Goal: Information Seeking & Learning: Check status

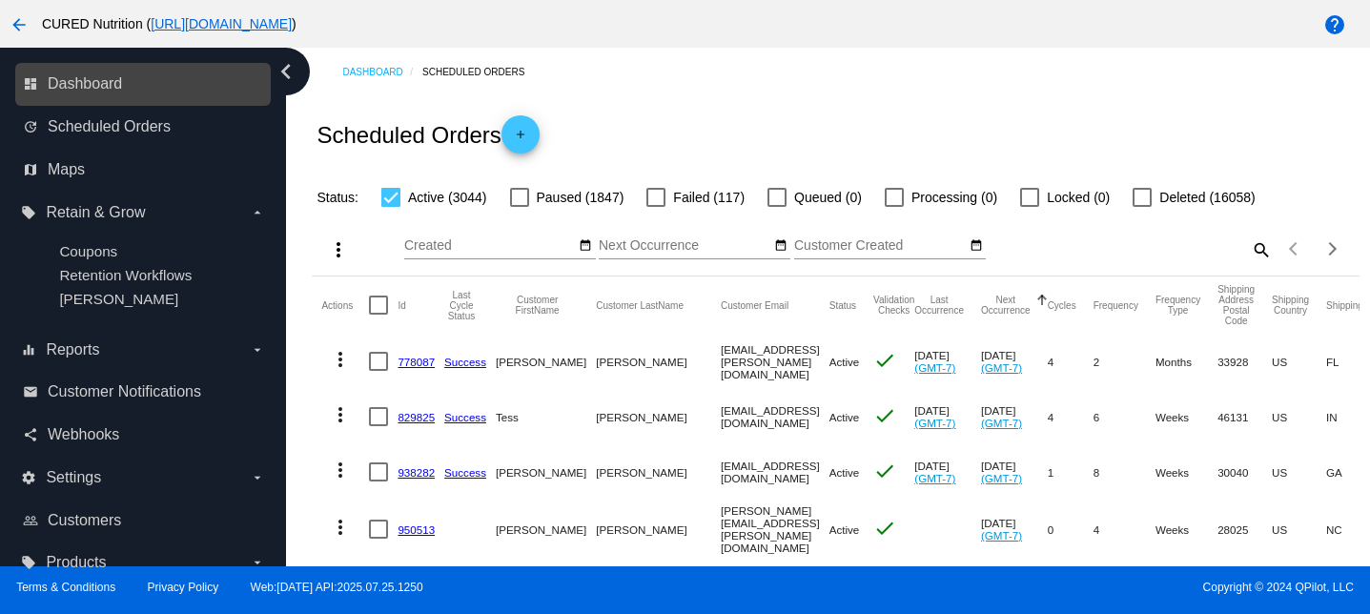
click at [101, 72] on link "dashboard Dashboard" at bounding box center [144, 84] width 242 height 31
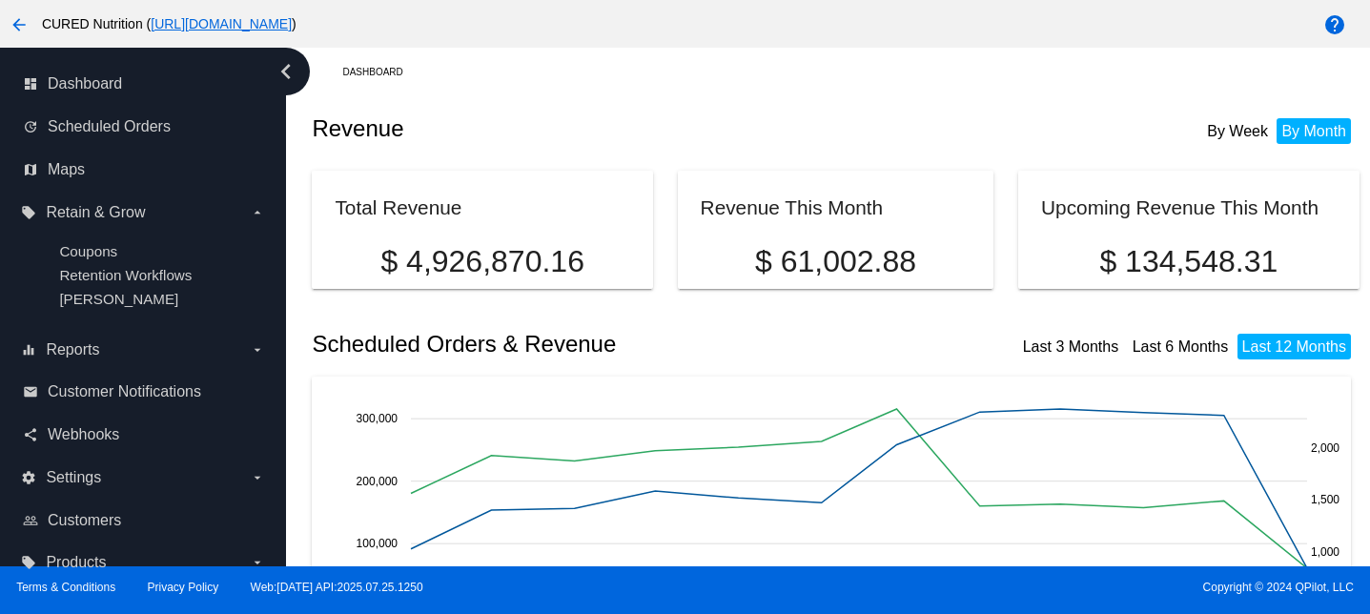
click at [842, 256] on p "$ 61,002.88" at bounding box center [836, 261] width 271 height 35
copy div "$ 61,002.88"
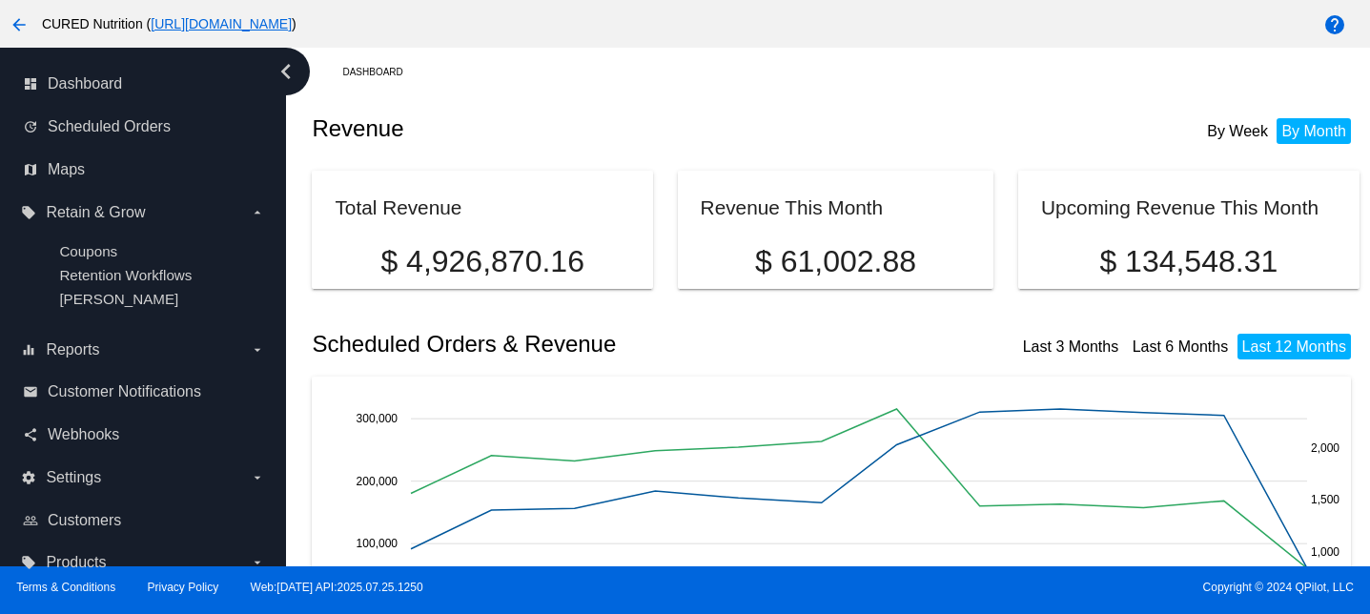
click at [1165, 276] on mat-card "Upcoming Revenue This Month $ 134,548.31" at bounding box center [1188, 230] width 340 height 118
copy div "$ 134,548.31"
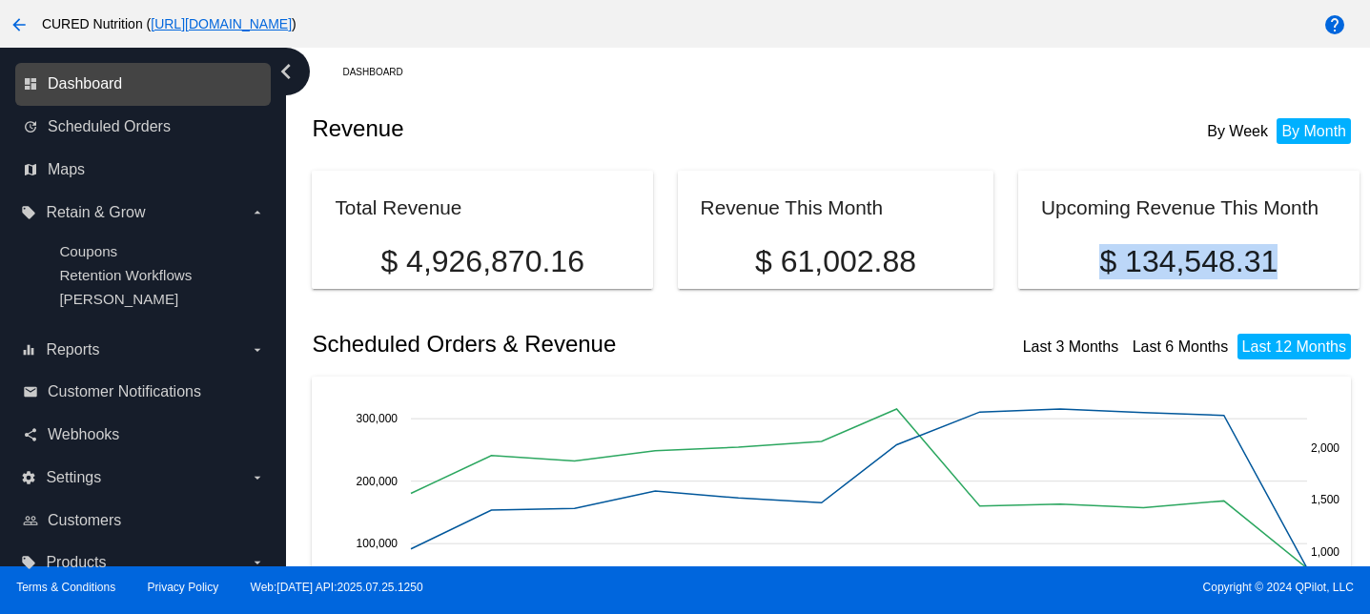
click at [108, 81] on span "Dashboard" at bounding box center [85, 83] width 74 height 17
click at [116, 83] on span "Dashboard" at bounding box center [85, 83] width 74 height 17
click at [107, 67] on div "dashboard Dashboard" at bounding box center [143, 84] width 256 height 43
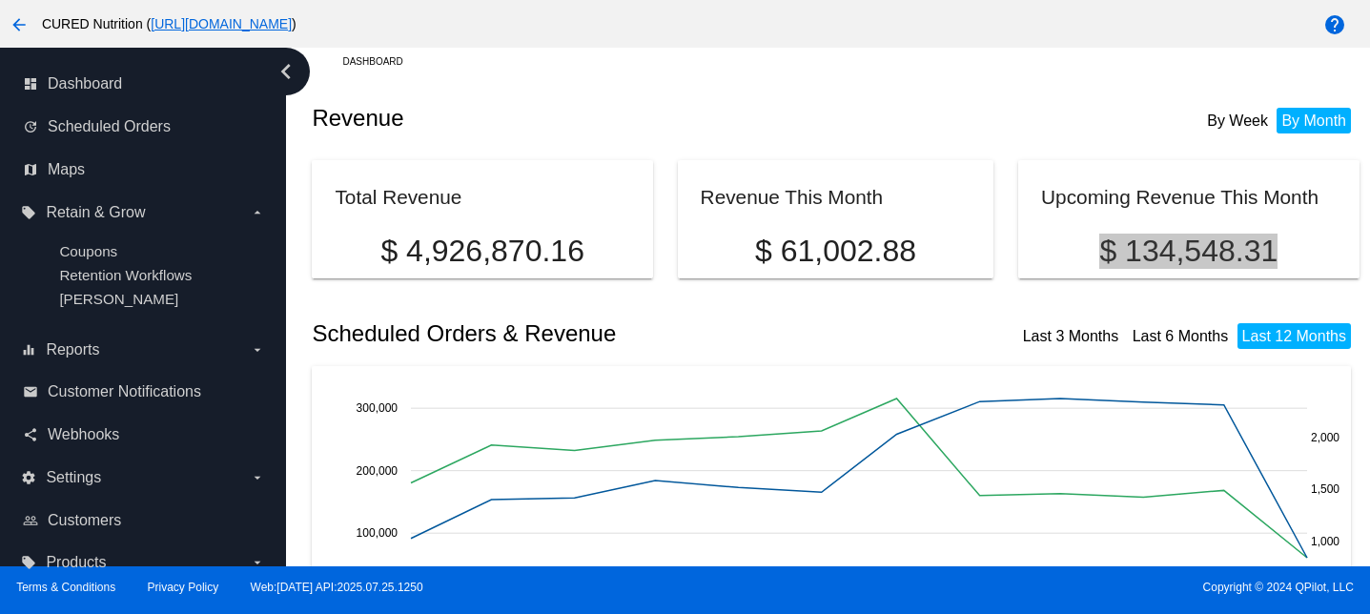
scroll to position [12, 0]
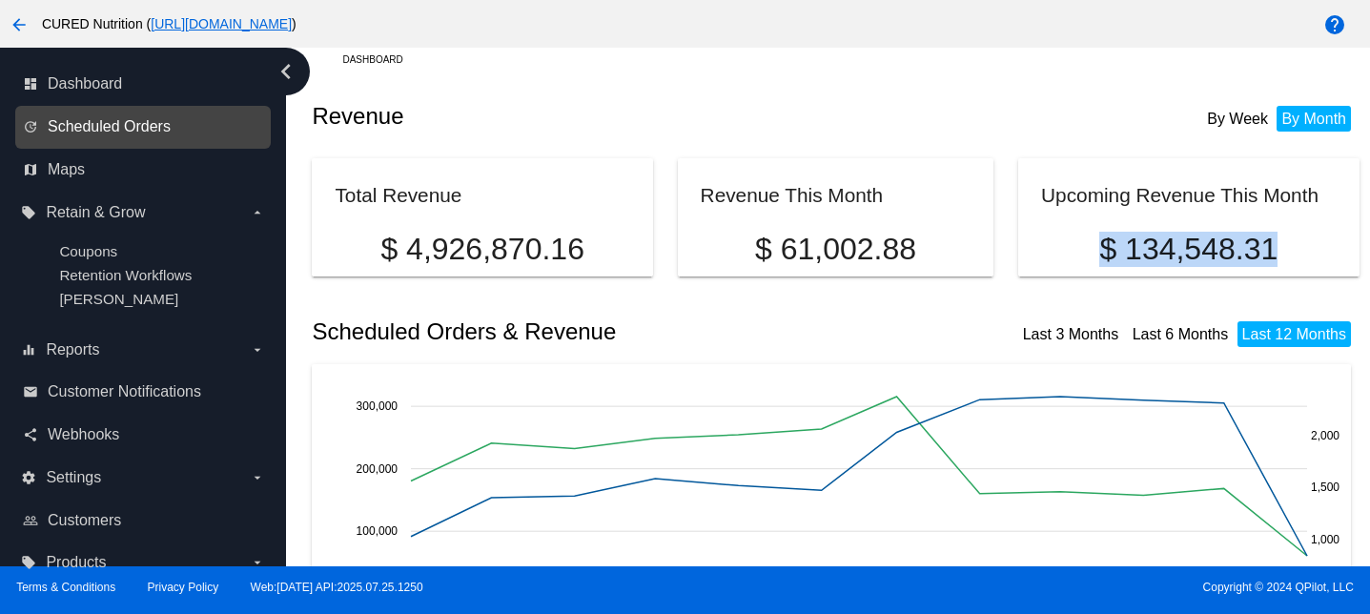
click at [133, 132] on span "Scheduled Orders" at bounding box center [109, 126] width 123 height 17
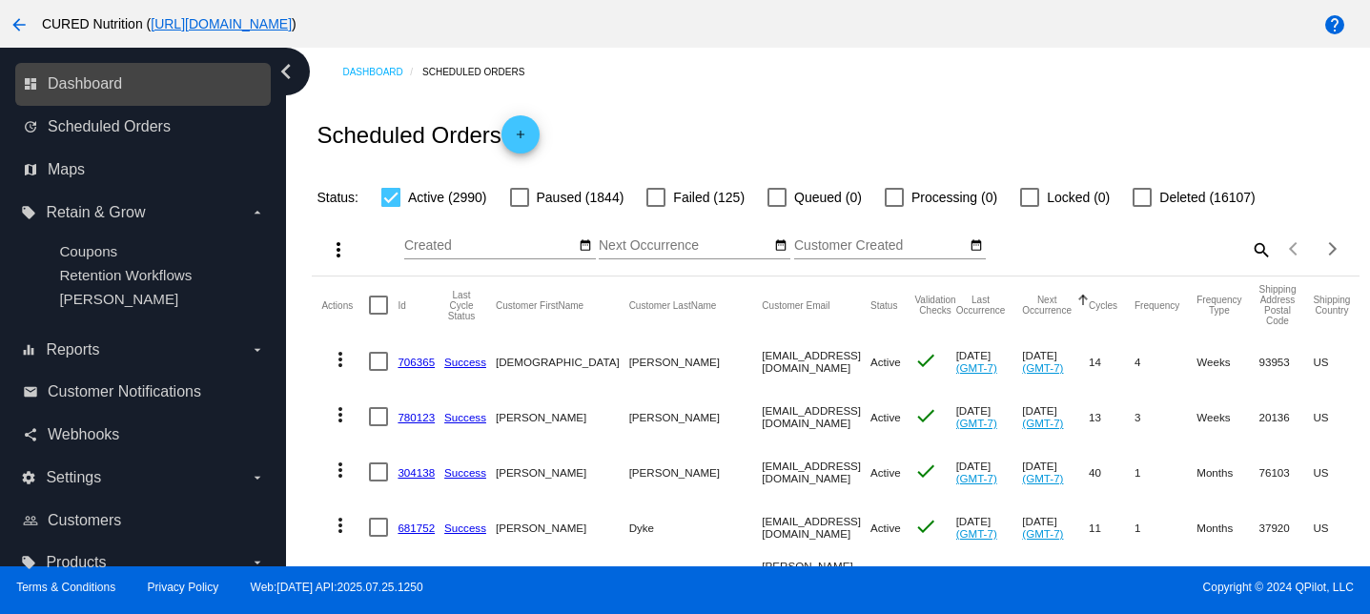
click at [129, 86] on link "dashboard Dashboard" at bounding box center [144, 84] width 242 height 31
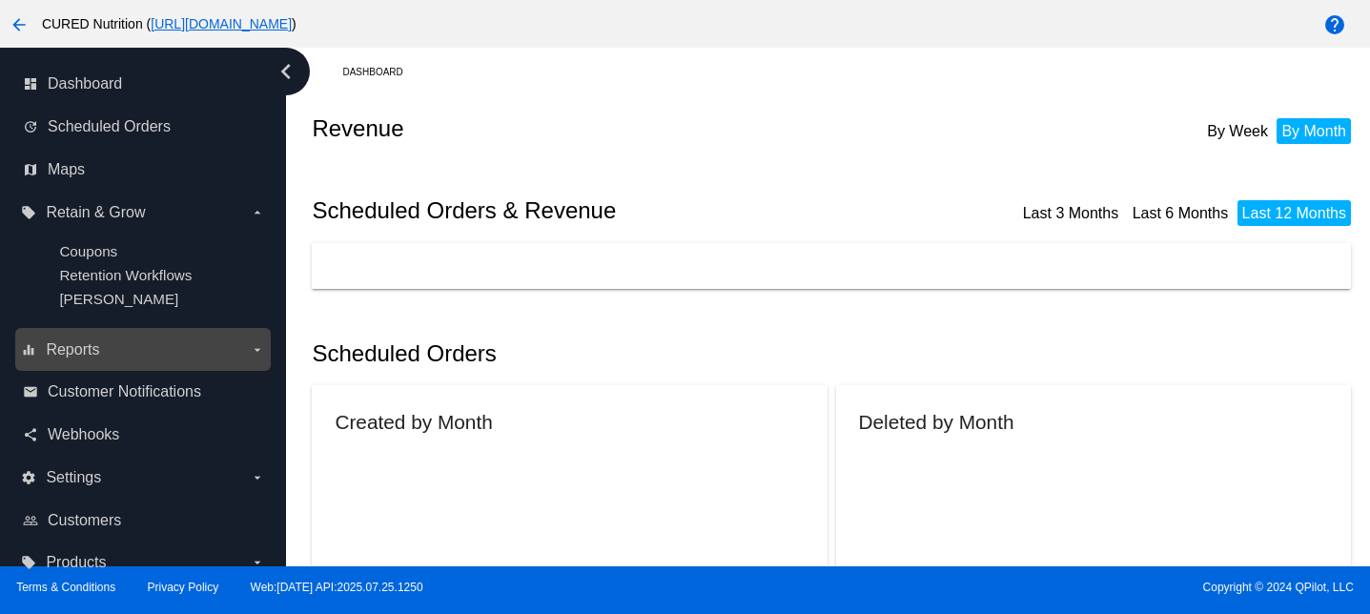
click at [120, 348] on label "equalizer Reports arrow_drop_down" at bounding box center [142, 350] width 243 height 31
click at [0, 0] on input "equalizer Reports arrow_drop_down" at bounding box center [0, 0] width 0 height 0
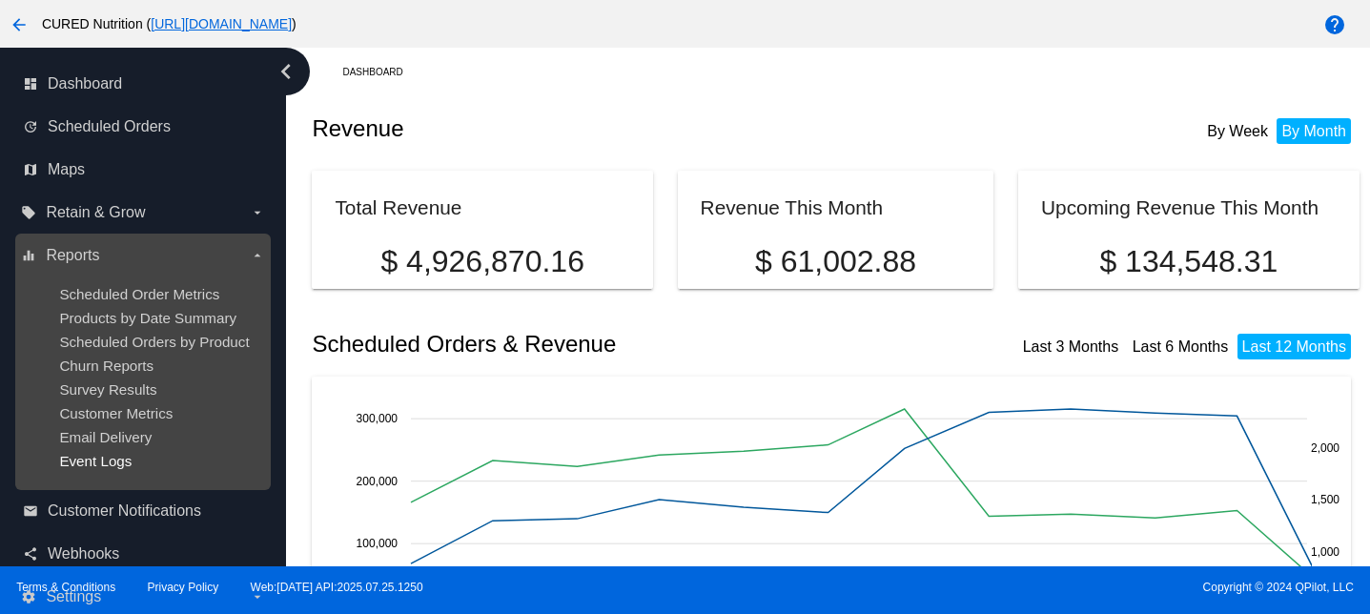
click at [89, 461] on span "Event Logs" at bounding box center [95, 461] width 72 height 16
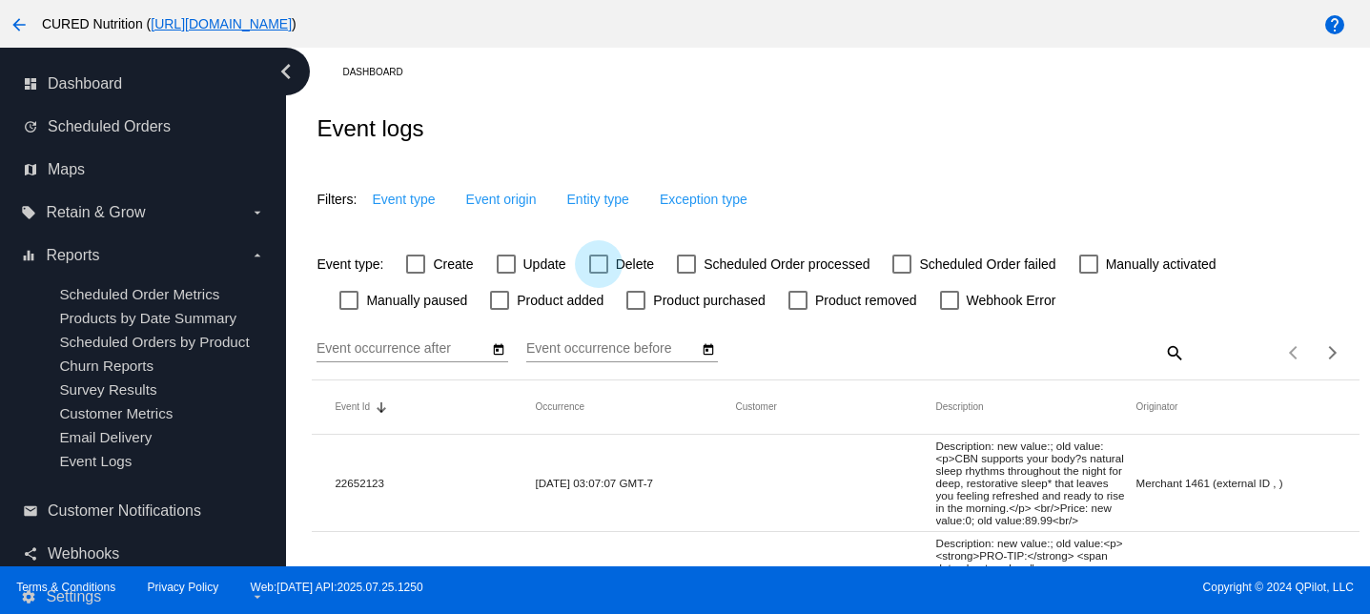
click at [605, 268] on div at bounding box center [598, 264] width 19 height 19
click at [599, 274] on input "Delete" at bounding box center [598, 274] width 1 height 1
checkbox input "true"
click at [511, 199] on span "Event origin" at bounding box center [521, 199] width 71 height 15
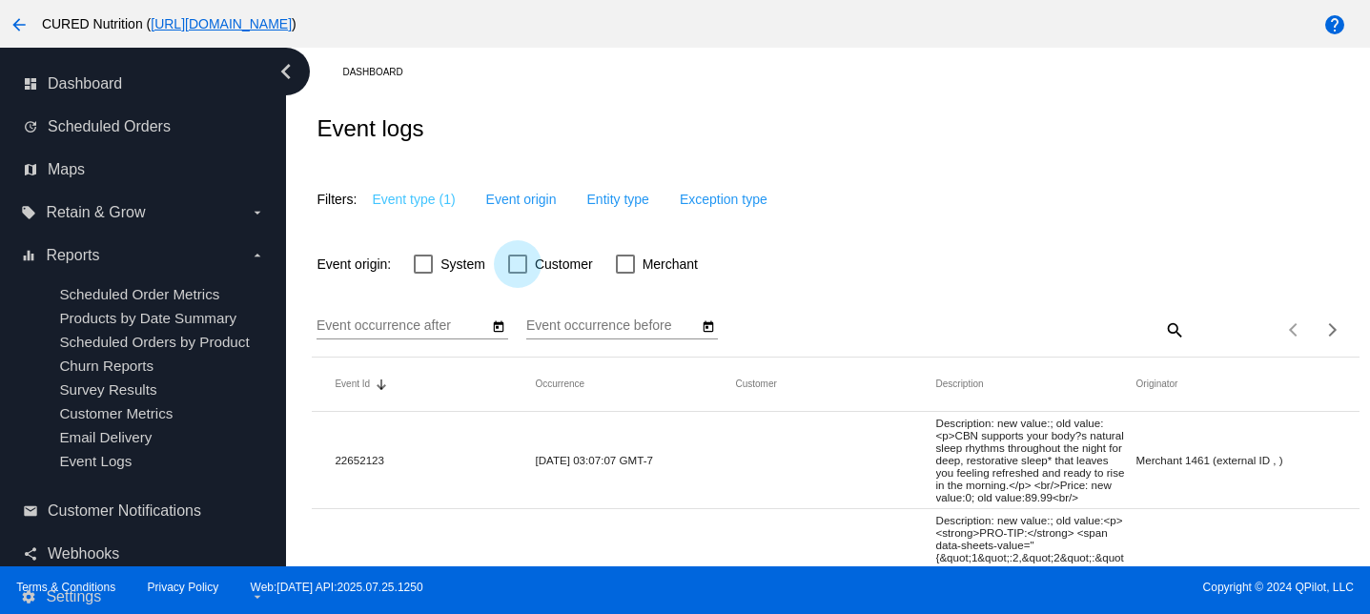
click at [550, 271] on span "Customer" at bounding box center [564, 264] width 58 height 23
click at [518, 274] on input "Customer" at bounding box center [517, 274] width 1 height 1
checkbox input "true"
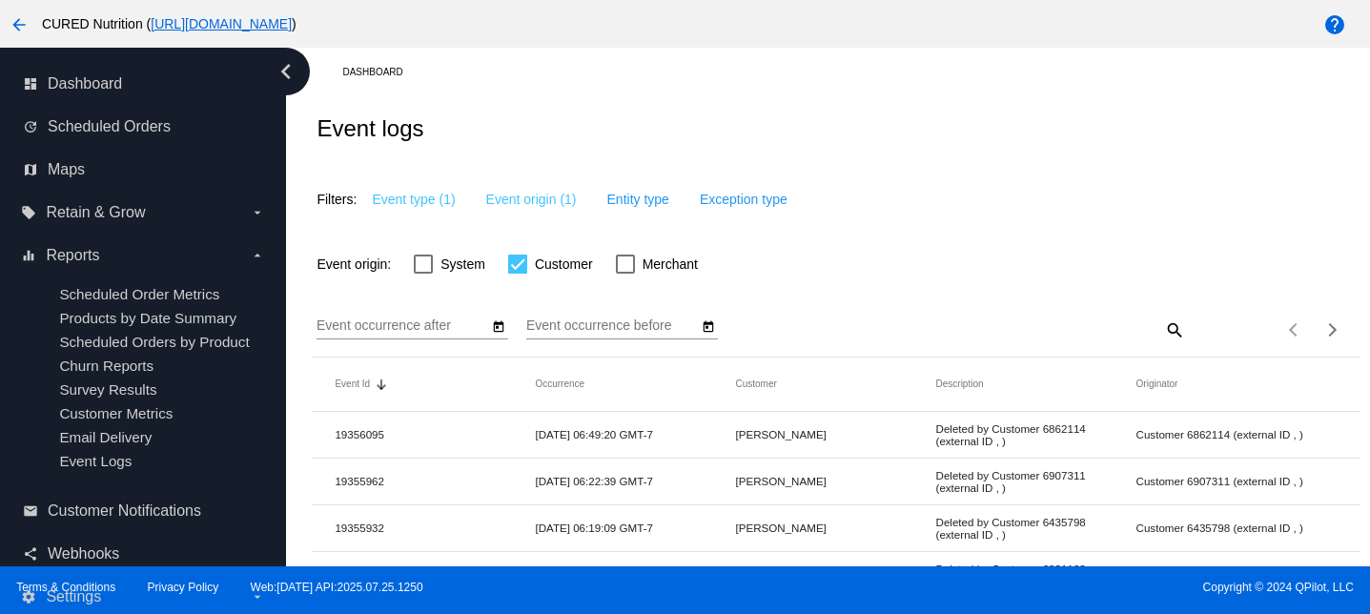
click at [497, 329] on icon "Open calendar" at bounding box center [498, 327] width 13 height 23
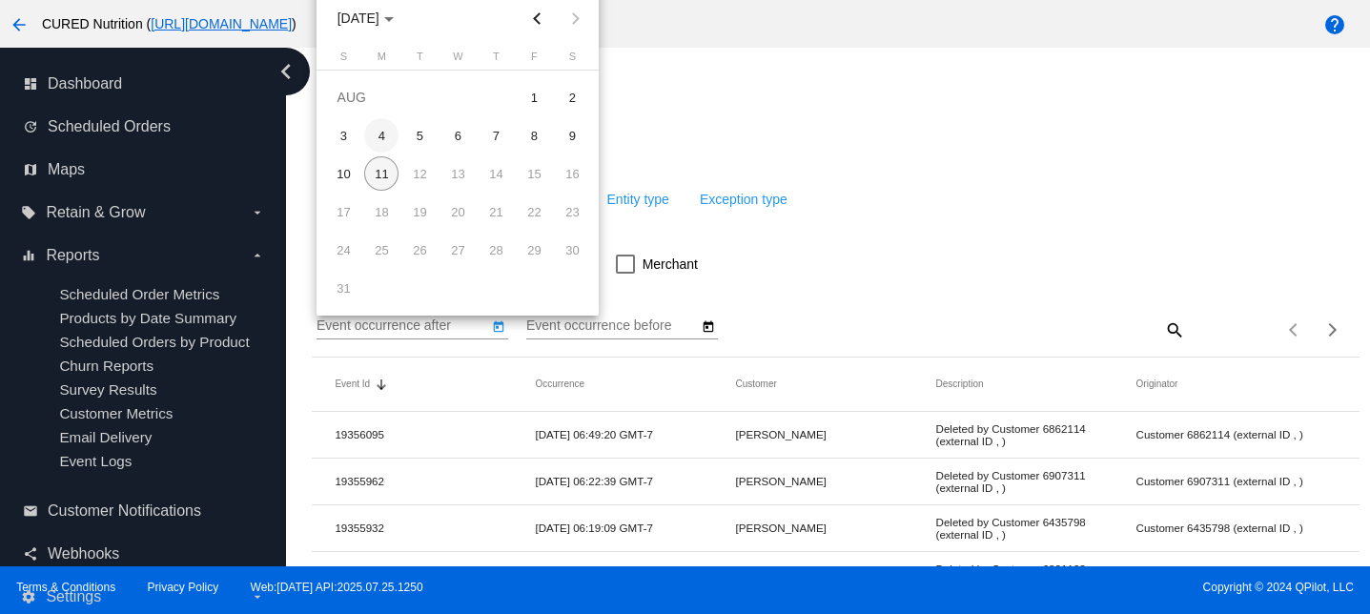
click at [372, 140] on div "4" at bounding box center [381, 135] width 34 height 34
type input "[DATE]"
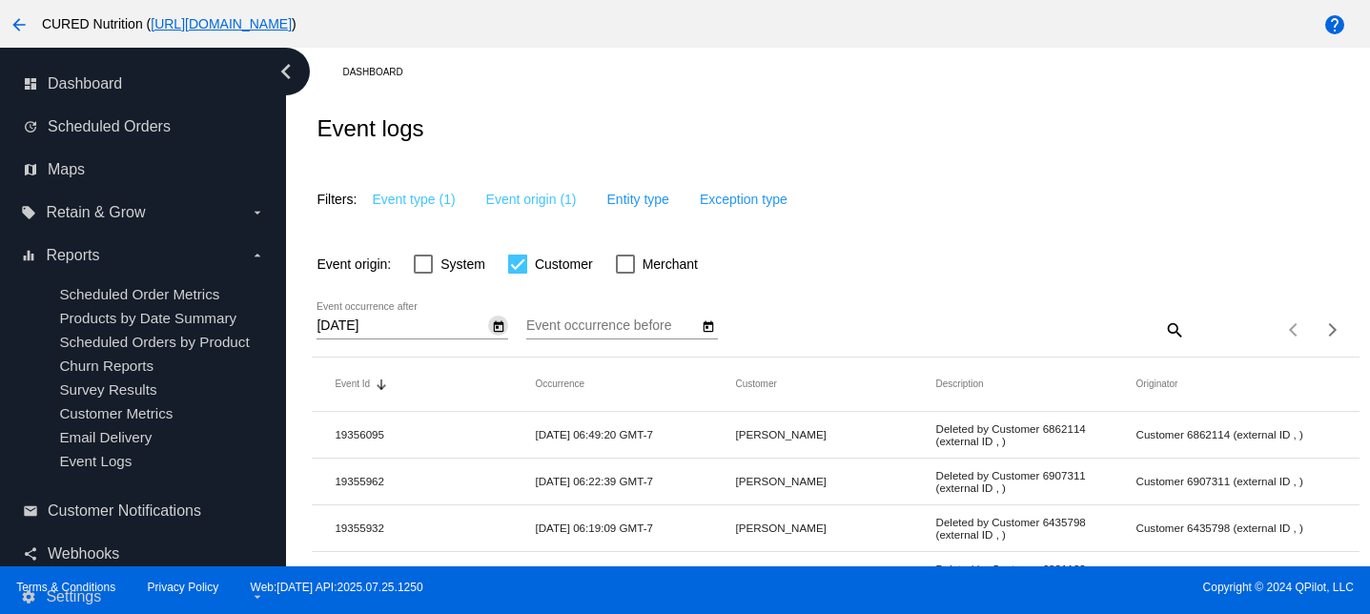
click at [686, 334] on input "Event occurrence before" at bounding box center [612, 325] width 172 height 15
click at [708, 335] on icon "Open calendar" at bounding box center [708, 327] width 13 height 23
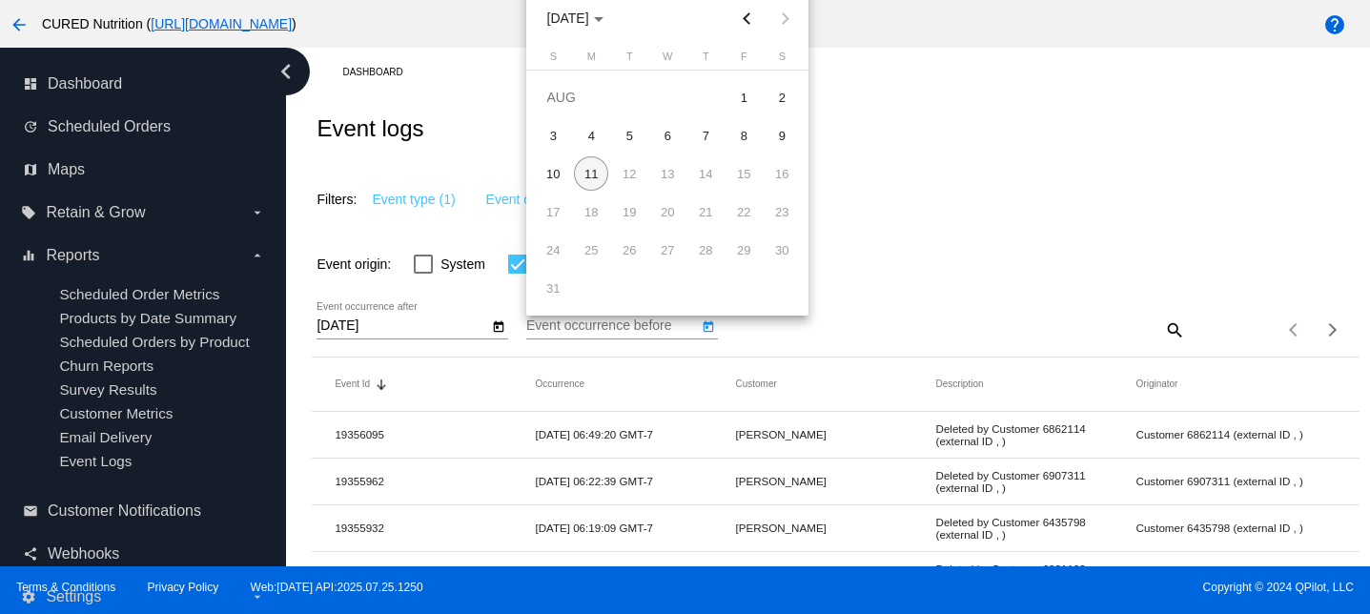
click at [597, 163] on div "11" at bounding box center [591, 173] width 34 height 34
type input "[DATE]"
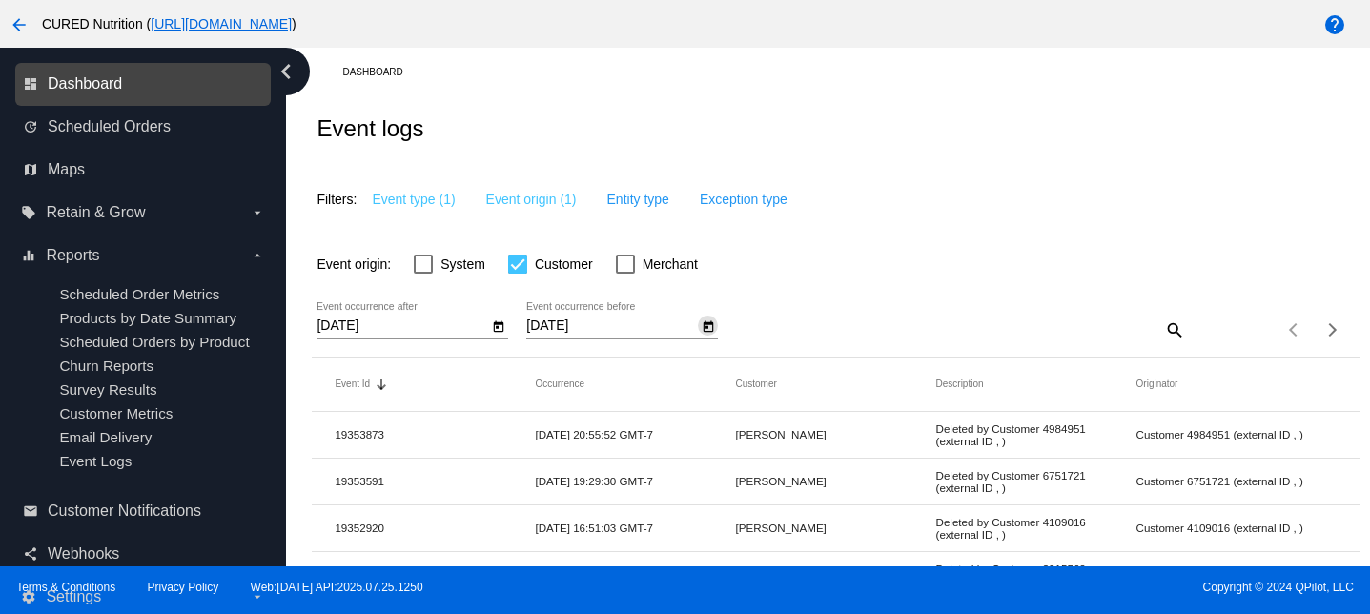
click at [113, 88] on span "Dashboard" at bounding box center [85, 83] width 74 height 17
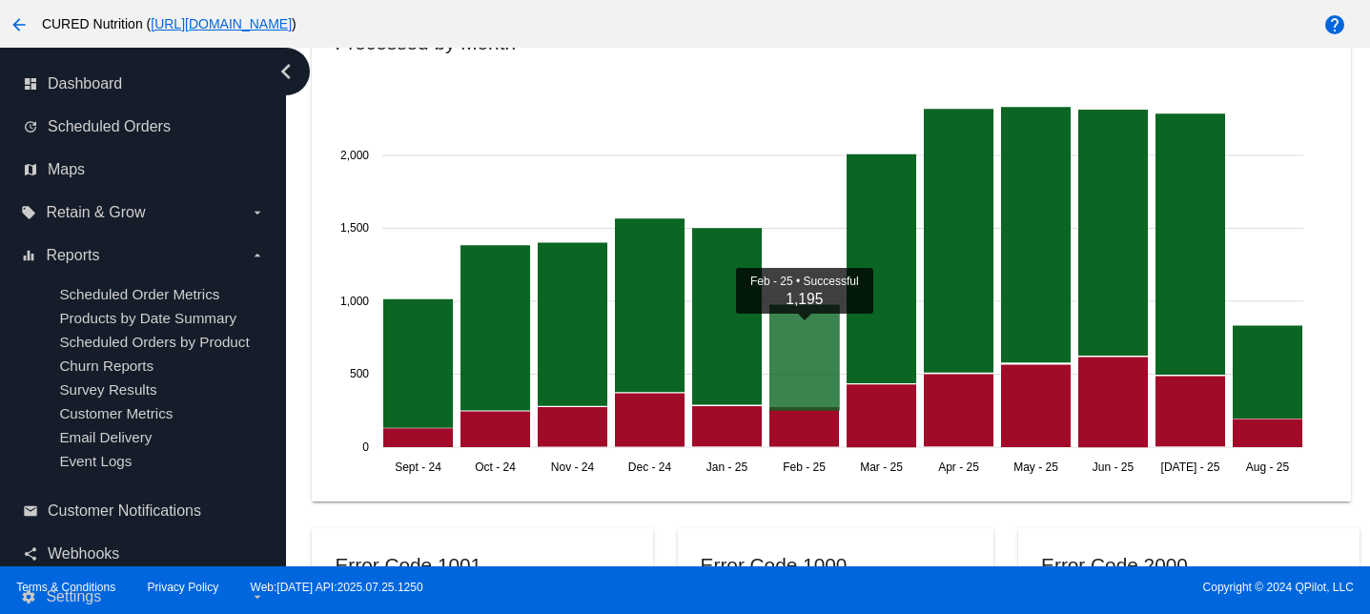
scroll to position [1472, 0]
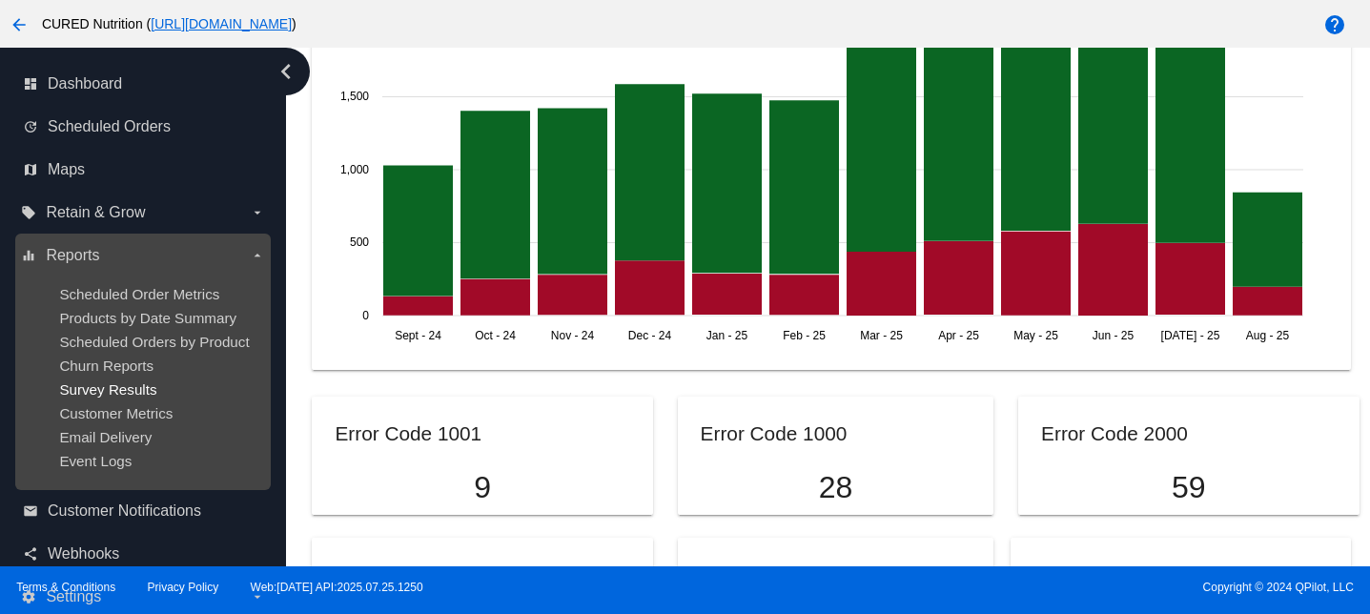
click at [120, 395] on span "Survey Results" at bounding box center [107, 389] width 97 height 16
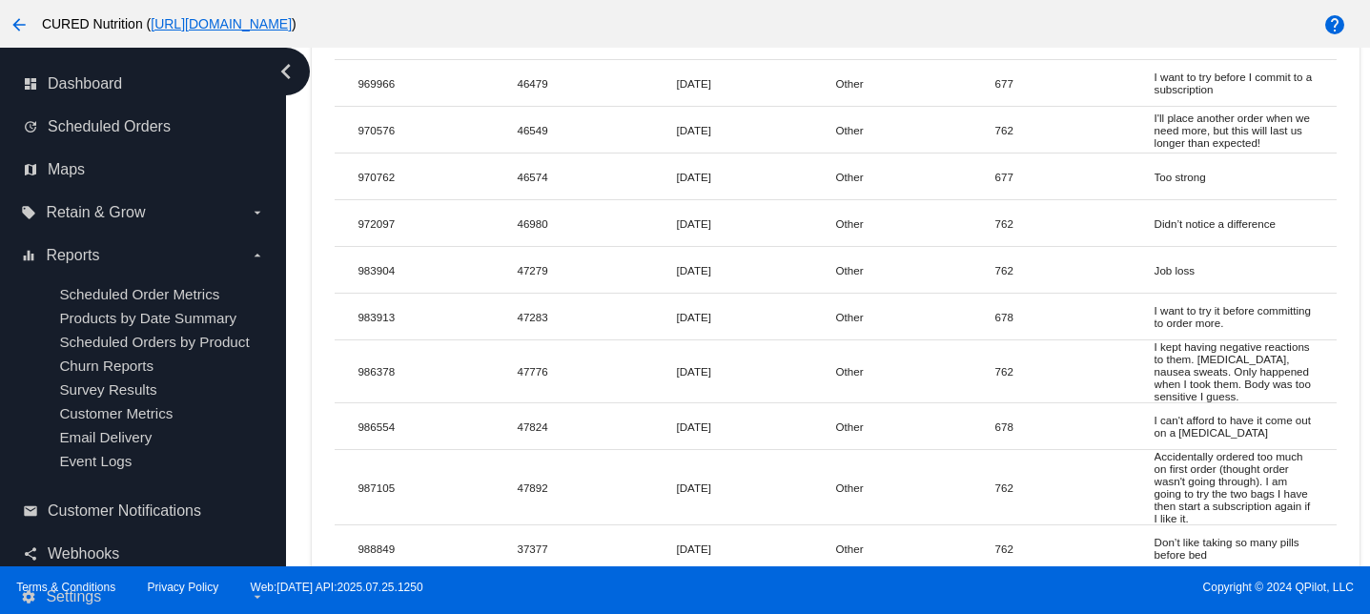
scroll to position [12459, 0]
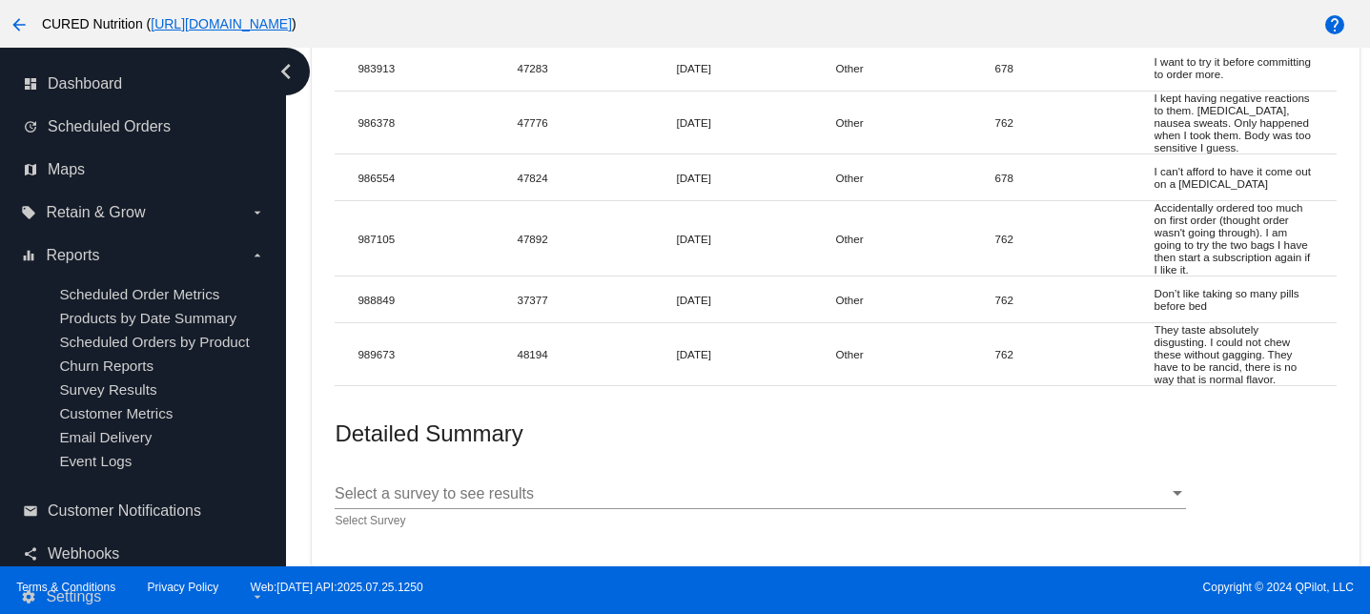
click at [584, 504] on div "Select a survey to see results Select a survey to see results" at bounding box center [760, 487] width 851 height 43
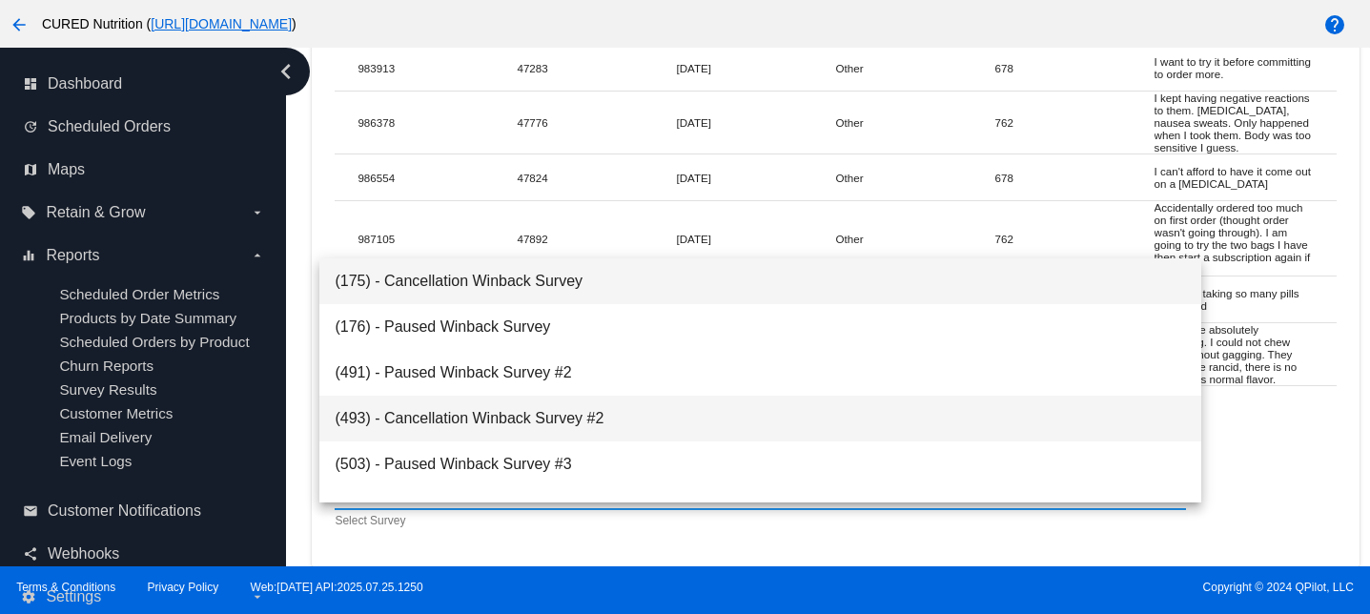
scroll to position [168, 0]
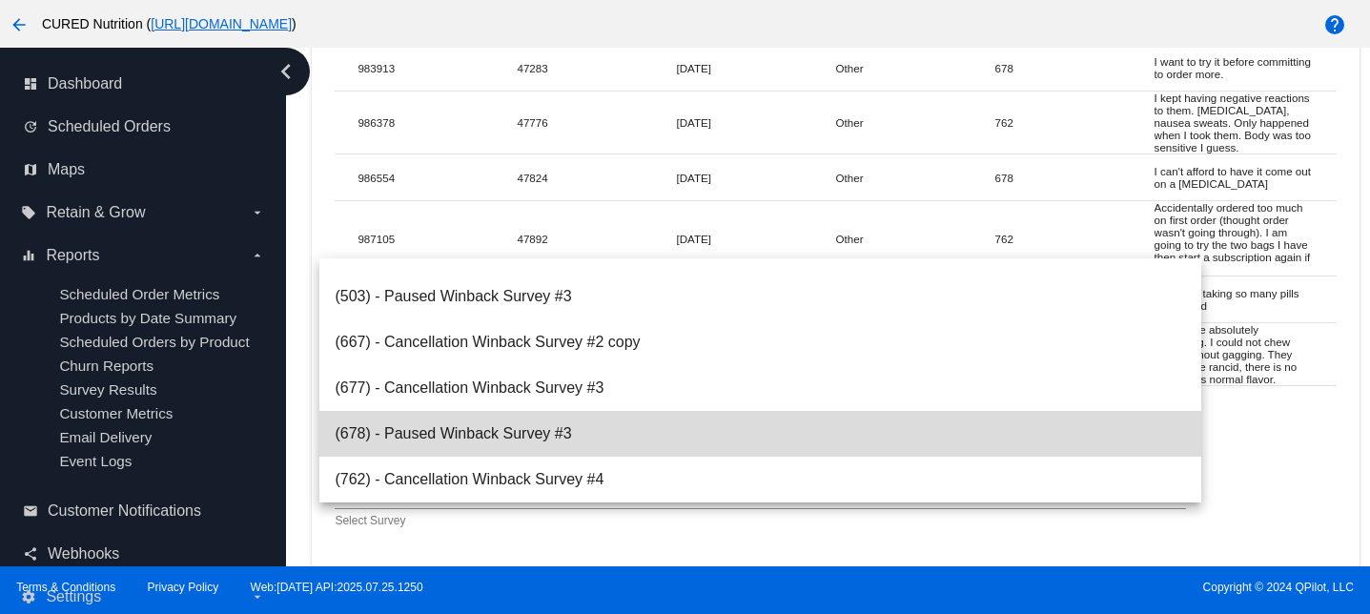
click at [576, 433] on span "(678) - Paused Winback Survey #3" at bounding box center [760, 434] width 851 height 46
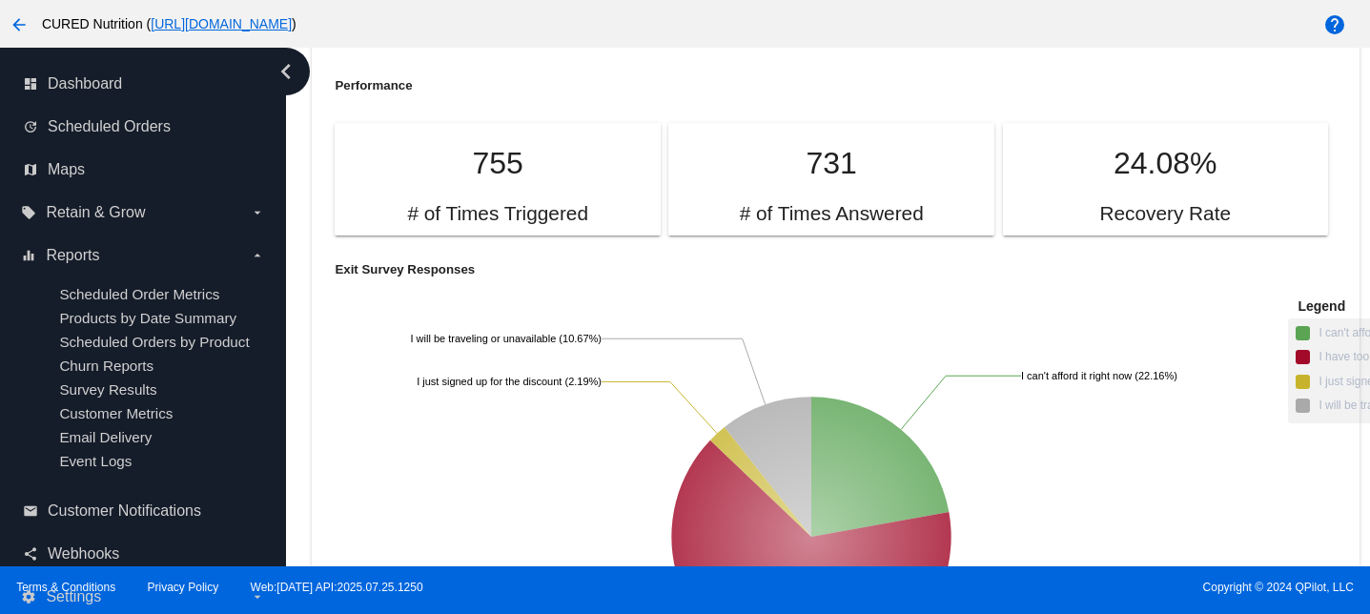
scroll to position [12787, 0]
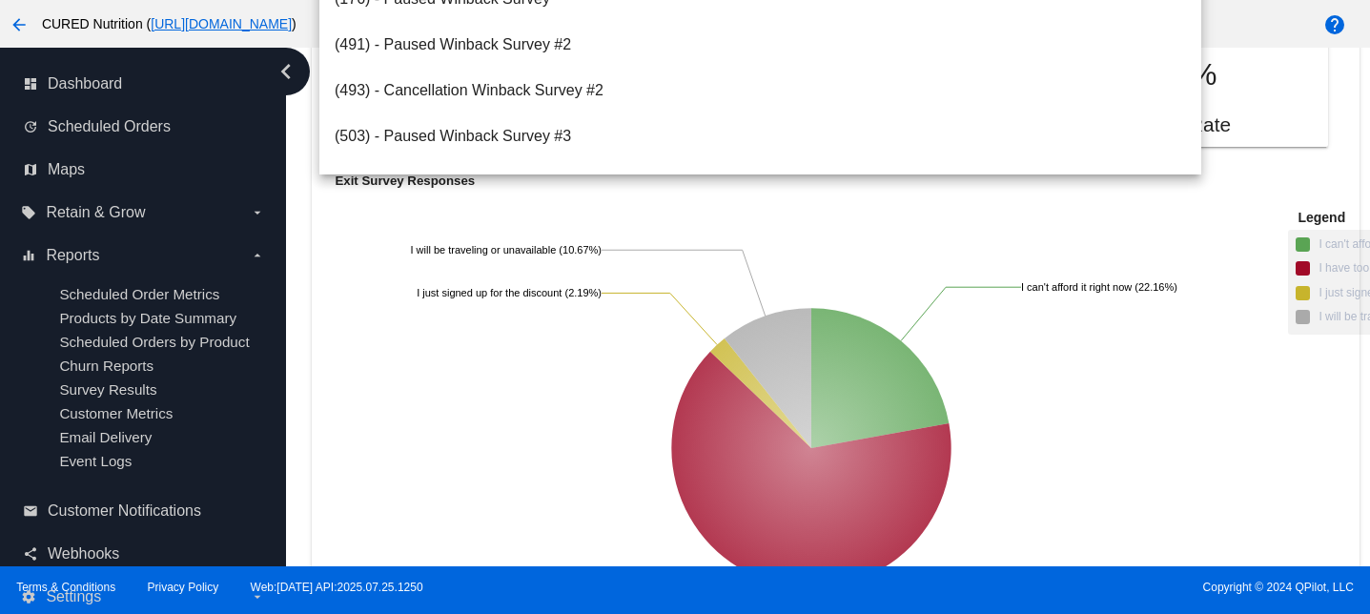
scroll to position [168, 0]
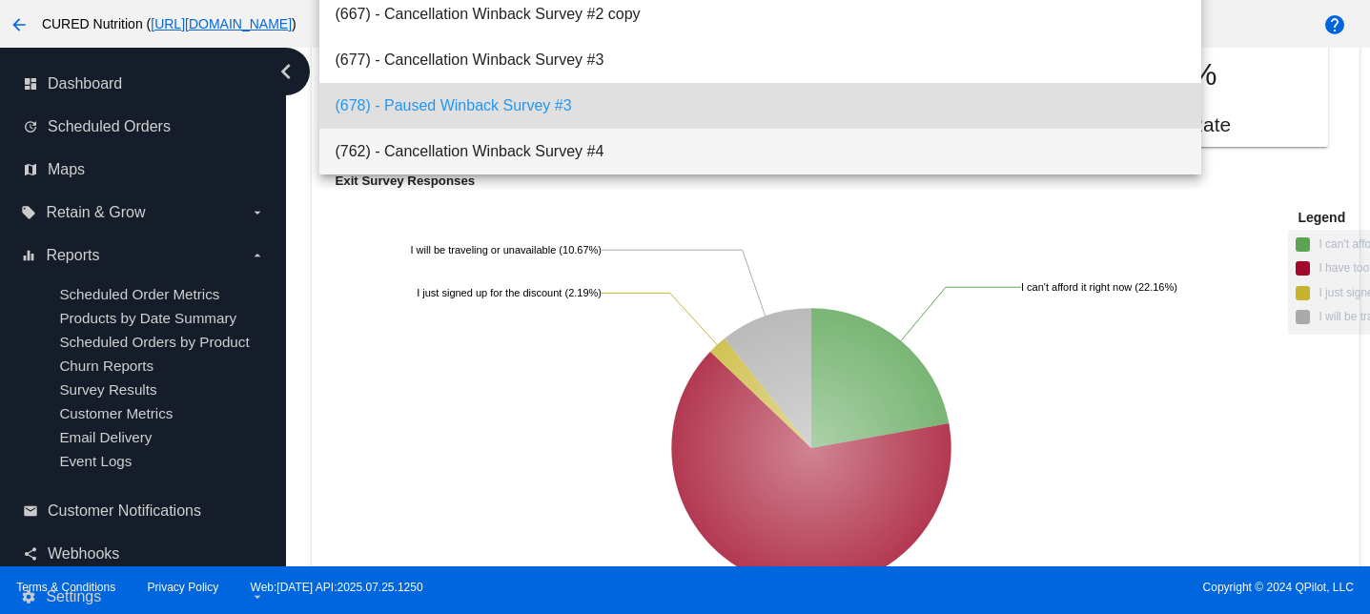
click at [563, 145] on span "(762) - Cancellation Winback Survey #4" at bounding box center [760, 152] width 851 height 46
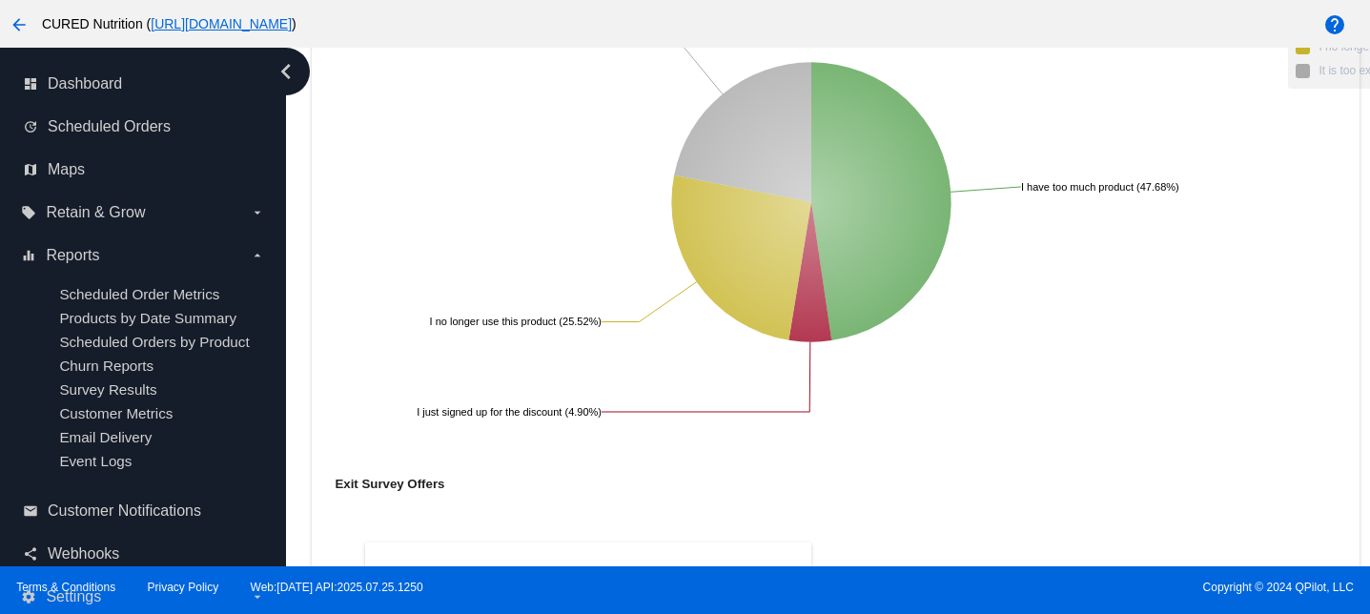
scroll to position [13046, 0]
